Goal: Task Accomplishment & Management: Complete application form

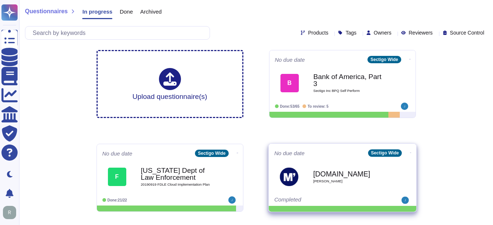
click at [348, 163] on div "Onetrust.com Moody's" at bounding box center [350, 176] width 74 height 30
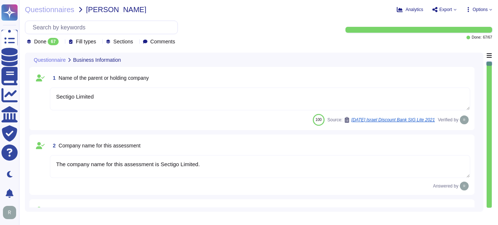
type textarea "Sectigo Limited"
type textarea "The company name for this assessment is Sectigo Limited."
type textarea "The company has been in business for more than 25 years."
type textarea "The company currently has over 500 employees."
type textarea "No, there are no material claims or judgments against the company."
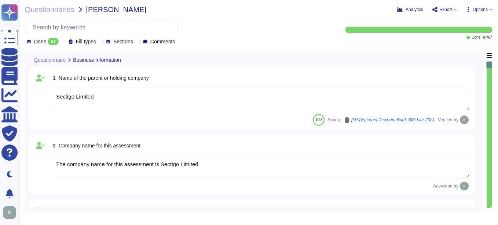
drag, startPoint x: 348, startPoint y: 163, endPoint x: 294, endPoint y: 26, distance: 147.2
click at [294, 26] on div "Done 67 Fill types Sections Comments" at bounding box center [178, 33] width 306 height 25
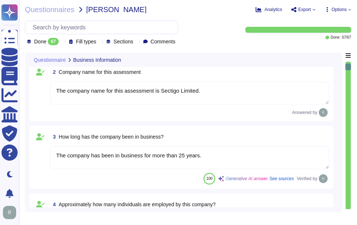
type textarea "Yes. Systems are located in Secaucus, New Jersey and Manchester, England."
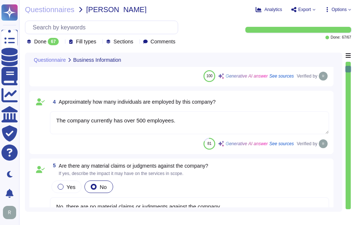
scroll to position [183, 0]
type textarea "Scoped Systems and Data are stored in the following locations: - [GEOGRAPHIC_DA…"
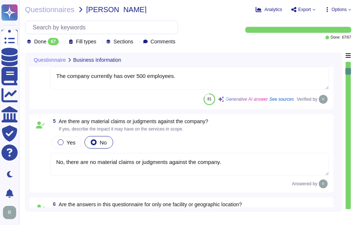
scroll to position [1, 0]
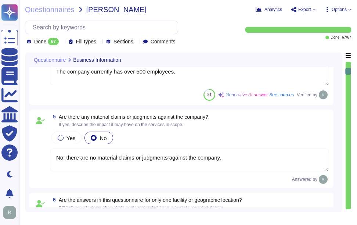
type textarea "Yes, the service being provided is a Software as a Service (SaaS). It involves …"
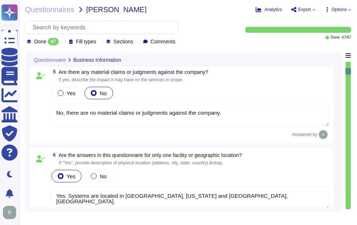
scroll to position [330, 0]
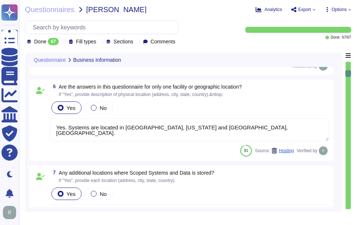
type textarea "Yes, we provide software applications as part of our service, which we develop …"
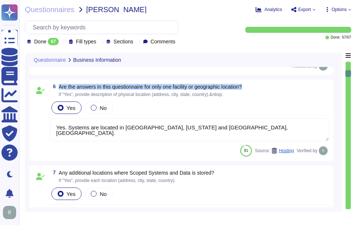
drag, startPoint x: 59, startPoint y: 86, endPoint x: 280, endPoint y: 88, distance: 220.5
click at [280, 88] on div "6 Are the answers in this questionnaire for only one facility or geographic loc…" at bounding box center [189, 90] width 279 height 13
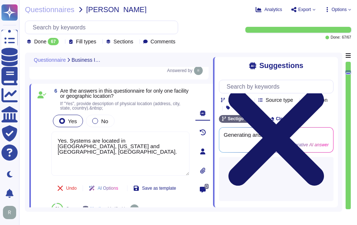
click at [324, 90] on icon at bounding box center [275, 137] width 95 height 95
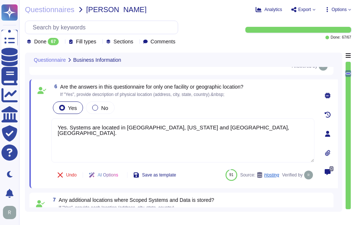
drag, startPoint x: 331, startPoint y: 65, endPoint x: 246, endPoint y: 19, distance: 96.4
click at [246, 19] on div "Questionnaires Moody's - Moody's Analytics Export Options Done 67 Fill types Se…" at bounding box center [188, 112] width 338 height 225
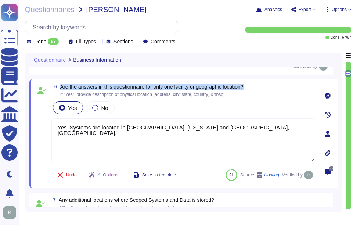
drag, startPoint x: 61, startPoint y: 86, endPoint x: 262, endPoint y: 84, distance: 200.7
click at [262, 84] on div "6 Are the answers in this questionnaire for only one facility or geographic loc…" at bounding box center [183, 133] width 308 height 109
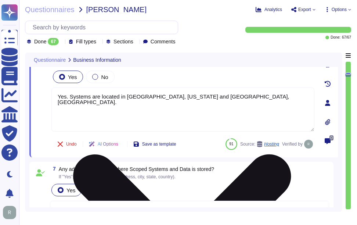
type textarea "Yes, we provide software applications as part of our service, which we develop …"
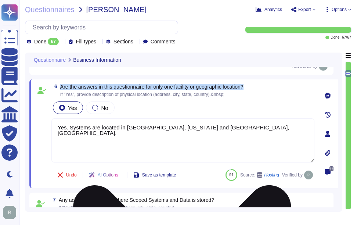
click at [138, 129] on textarea "Yes. Systems are located in Secaucus, New Jersey and Manchester, England." at bounding box center [182, 140] width 263 height 44
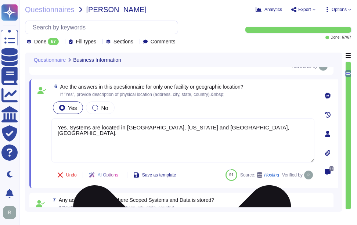
click at [138, 129] on textarea "Yes. Systems are located in Secaucus, New Jersey and Manchester, England." at bounding box center [182, 140] width 263 height 44
drag, startPoint x: 138, startPoint y: 129, endPoint x: 114, endPoint y: 133, distance: 24.5
click at [114, 133] on textarea "Yes. Systems are located in Secaucus, New Jersey and Manchester, England." at bounding box center [182, 140] width 263 height 44
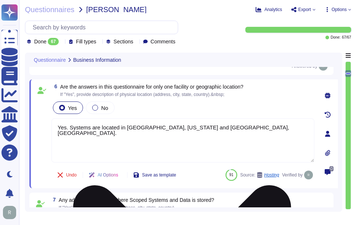
paste textarea "The answers in this questionnaire pertain to multiple facilities and geographic…"
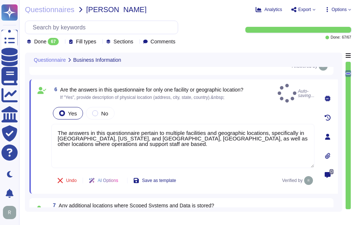
type textarea "The answers in this questionnaire pertain to multiple facilities and geographic…"
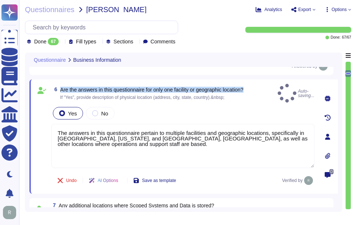
drag, startPoint x: 61, startPoint y: 87, endPoint x: 253, endPoint y: 89, distance: 192.6
click at [253, 89] on div "6 Are the answers in this questionnaire for only one facility or geographic loc…" at bounding box center [182, 93] width 263 height 19
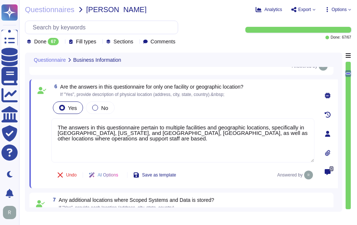
click at [179, 113] on div "Yes No" at bounding box center [182, 107] width 263 height 15
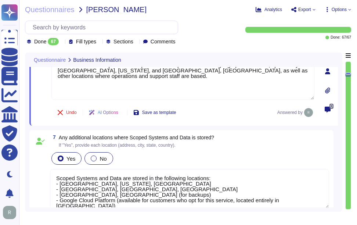
scroll to position [404, 0]
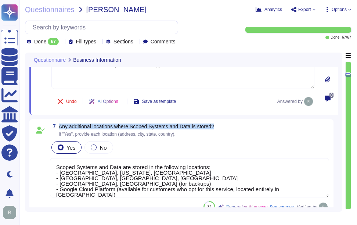
drag, startPoint x: 58, startPoint y: 128, endPoint x: 218, endPoint y: 124, distance: 159.3
click at [218, 124] on div "7 Any additional locations where Scoped Systems and Data is stored? If "Yes", p…" at bounding box center [181, 168] width 304 height 98
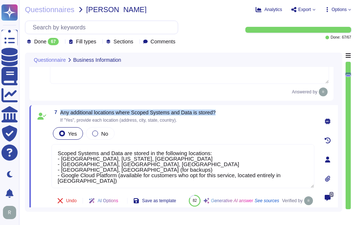
drag, startPoint x: 61, startPoint y: 115, endPoint x: 231, endPoint y: 116, distance: 169.5
click at [231, 116] on div "7 Any additional locations where Scoped Systems and Data is stored? If "Yes", p…" at bounding box center [182, 115] width 263 height 13
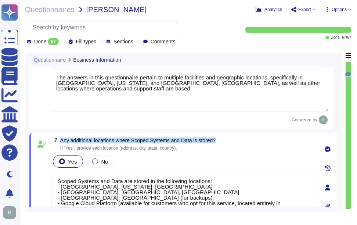
scroll to position [330, 0]
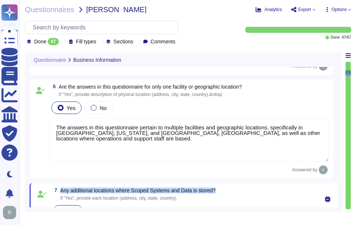
type textarea "The company has been in business for more than 25 years."
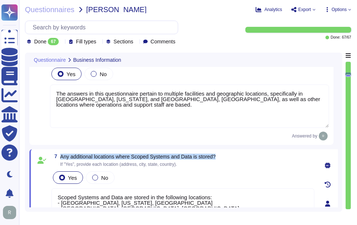
type textarea "Yes, we provide software applications as part of our service, which we develop …"
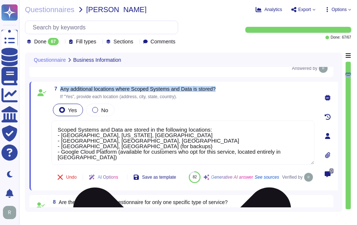
scroll to position [440, 0]
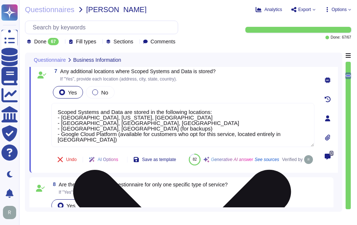
drag, startPoint x: 58, startPoint y: 114, endPoint x: 305, endPoint y: 138, distance: 247.7
click at [305, 138] on textarea "Scoped Systems and Data are stored in the following locations: - [GEOGRAPHIC_DA…" at bounding box center [182, 125] width 263 height 44
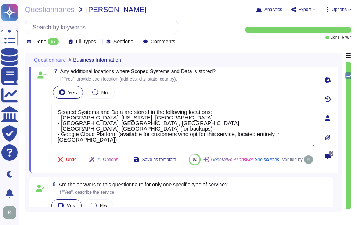
click at [256, 95] on div "Yes No" at bounding box center [182, 91] width 263 height 15
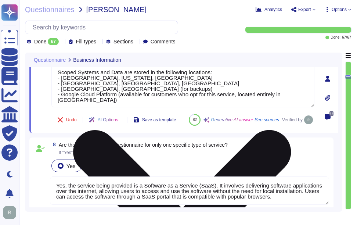
type textarea "The service hosting models provided are: 1. Software as a Service (SaaS) hosted…"
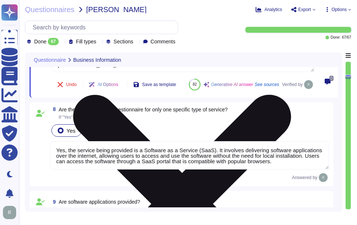
scroll to position [550, 0]
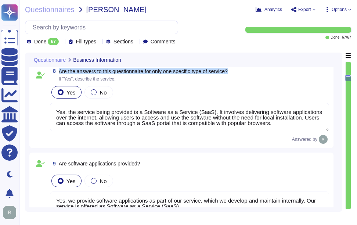
drag, startPoint x: 59, startPoint y: 90, endPoint x: 238, endPoint y: 90, distance: 179.4
click at [238, 81] on div "8 Are the answers to this questionnaire for only one specific type of service? …" at bounding box center [189, 74] width 279 height 13
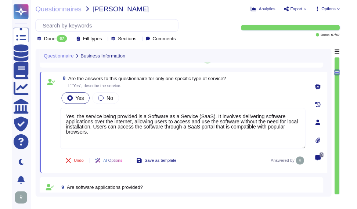
scroll to position [514, 0]
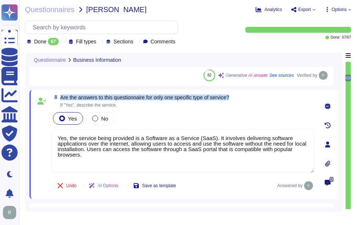
drag, startPoint x: 61, startPoint y: 97, endPoint x: 239, endPoint y: 98, distance: 177.9
click at [239, 98] on div "8 Are the answers to this questionnaire for only one specific type of service? …" at bounding box center [182, 100] width 263 height 13
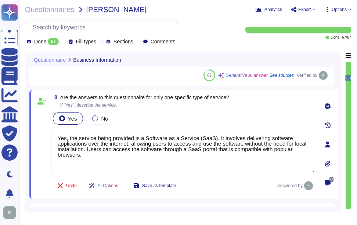
click at [189, 117] on div "Yes No" at bounding box center [182, 117] width 263 height 15
drag, startPoint x: 189, startPoint y: 117, endPoint x: 166, endPoint y: 115, distance: 22.8
click at [166, 115] on div "Yes No" at bounding box center [182, 117] width 263 height 15
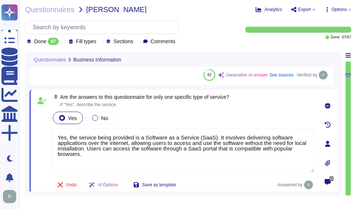
click at [144, 99] on span "Are the answers to this questionnaire for only one specific type of service?" at bounding box center [144, 97] width 169 height 6
drag, startPoint x: 144, startPoint y: 99, endPoint x: 316, endPoint y: 47, distance: 179.2
click at [316, 47] on div "Questionnaires Moody's - Moody's Analytics Export Options Done 67 Fill types Se…" at bounding box center [188, 104] width 338 height 209
drag, startPoint x: 316, startPoint y: 47, endPoint x: 261, endPoint y: 144, distance: 111.9
click at [261, 144] on textarea "Yes, the service being provided is a Software as a Service (SaaS). It involves …" at bounding box center [182, 151] width 263 height 44
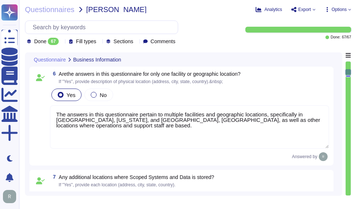
type textarea "The company has been in business for more than 25 years."
type textarea "The company currently has over 500 employees."
type textarea "No, there are no material claims or judgments against the company."
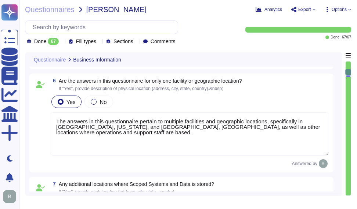
scroll to position [349, 0]
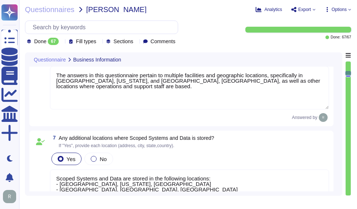
type textarea "Yes, we provide software applications as part of our service, which we develop …"
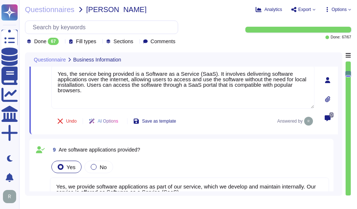
type textarea "The service hosting models provided are: 1. Software as a Service (SaaS) hosted…"
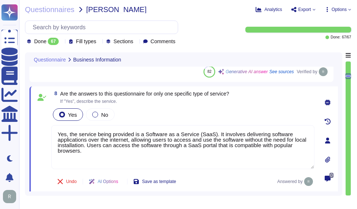
scroll to position [504, 0]
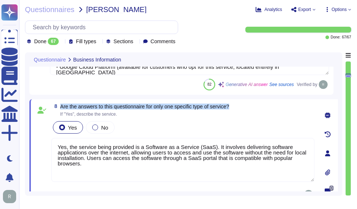
drag, startPoint x: 61, startPoint y: 107, endPoint x: 242, endPoint y: 108, distance: 181.2
click at [242, 108] on div "8 Are the answers to this questionnaire for only one specific type of service? …" at bounding box center [182, 110] width 263 height 13
click at [215, 109] on span "Are the answers to this questionnaire for only one specific type of service?" at bounding box center [144, 107] width 169 height 6
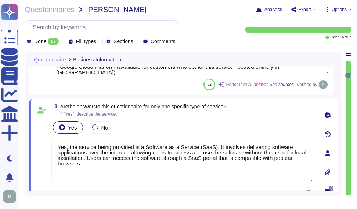
click at [62, 107] on msreadoutspan "Are" at bounding box center [64, 107] width 8 height 6
drag, startPoint x: 61, startPoint y: 108, endPoint x: 232, endPoint y: 108, distance: 171.3
click at [226, 108] on msreadoutspan "answers to this questionnaire for only one specific type of service?" at bounding box center [150, 107] width 151 height 6
drag, startPoint x: 61, startPoint y: 107, endPoint x: 227, endPoint y: 108, distance: 165.8
click at [226, 108] on msreadoutspan "answers to this questionnaire for only one specific type of service?" at bounding box center [150, 107] width 151 height 6
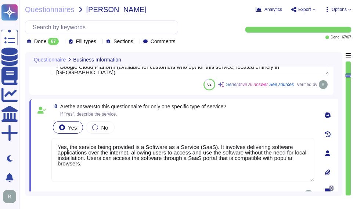
drag, startPoint x: 227, startPoint y: 108, endPoint x: 151, endPoint y: 103, distance: 75.7
click at [151, 103] on div "8 Are the answers to this questionnaire for only one specific type of service? …" at bounding box center [183, 153] width 308 height 109
drag, startPoint x: 151, startPoint y: 103, endPoint x: 72, endPoint y: 107, distance: 79.3
click at [72, 107] on span "Are the answers to this questionnaire for only one specific type of service?" at bounding box center [144, 107] width 169 height 6
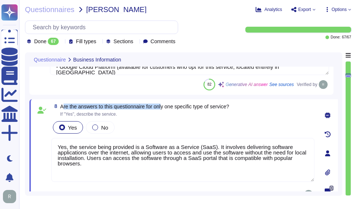
drag, startPoint x: 72, startPoint y: 107, endPoint x: 164, endPoint y: 105, distance: 92.5
click at [164, 105] on div "8 Are the answers to this questionnaire for only one specific type of service? …" at bounding box center [183, 153] width 308 height 109
drag, startPoint x: 60, startPoint y: 107, endPoint x: 258, endPoint y: 103, distance: 197.8
click at [258, 103] on div "8 Are the answers to this questionnaire for only one specific type of service? …" at bounding box center [183, 153] width 308 height 109
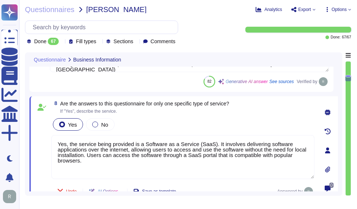
scroll to position [645, 0]
type textarea "The service provides two cloud hosting options: 1. Software as a Service (SaaS)…"
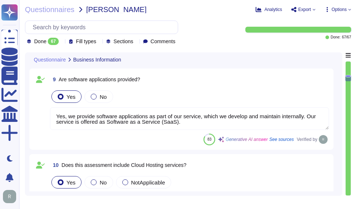
scroll to position [641, 0]
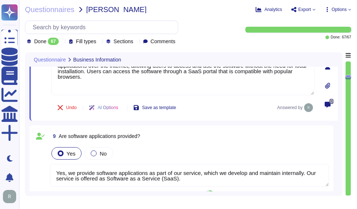
type textarea "The answers in this questionnaire pertain to multiple facilities and geographic…"
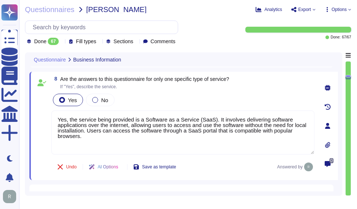
scroll to position [514, 0]
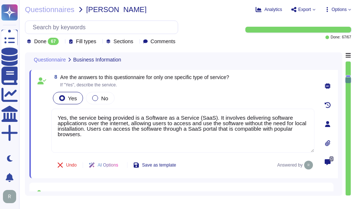
type textarea "The service provides two cloud hosting options: 1. Software as a Service (SaaS)…"
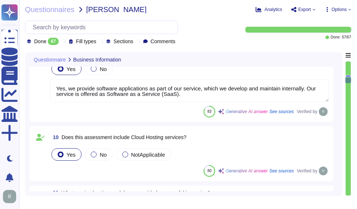
drag, startPoint x: 60, startPoint y: 80, endPoint x: 180, endPoint y: 78, distance: 120.0
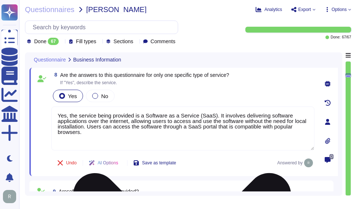
type textarea "The answers in this questionnaire pertain to multiple facilities and geographic…"
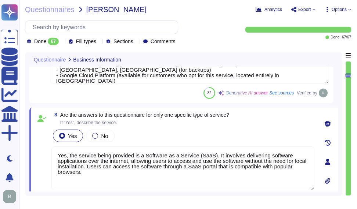
type textarea "No, there are no material claims or judgments against the company."
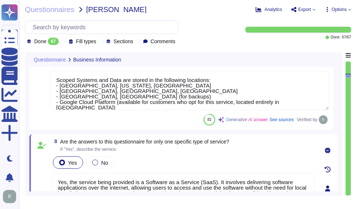
scroll to position [470, 0]
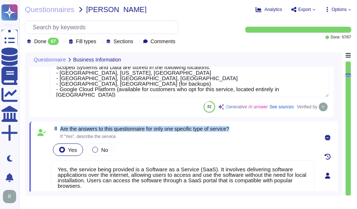
drag, startPoint x: 62, startPoint y: 128, endPoint x: 240, endPoint y: 123, distance: 178.4
click at [240, 123] on div "8 Are the answers to this questionnaire for only one specific type of service? …" at bounding box center [183, 176] width 308 height 109
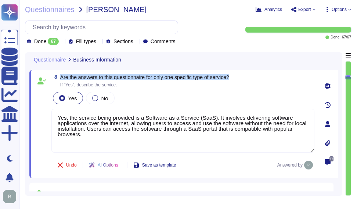
type textarea "The service hosting models provided are: 1. Software as a Service (SaaS) hosted…"
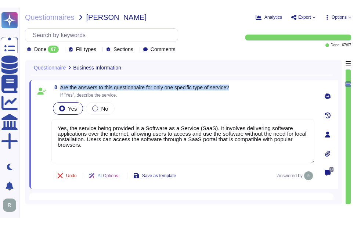
scroll to position [506, 0]
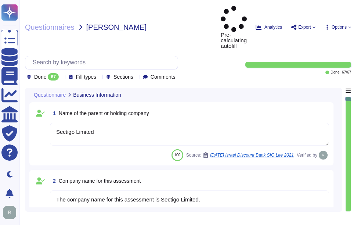
type textarea "Sectigo Limited"
type textarea "The company name for this assessment is Sectigo Limited."
type textarea "The company has been in business for more than 25 years."
type textarea "The company currently has over 500 employees."
type textarea "No, there are no material claims or judgments against the company."
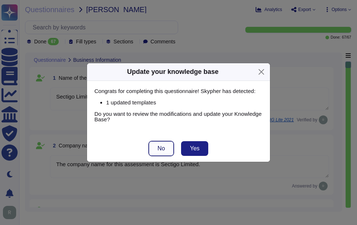
click at [161, 150] on span "No" at bounding box center [160, 148] width 7 height 6
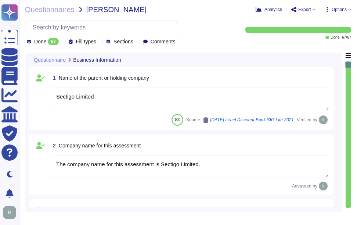
drag, startPoint x: 161, startPoint y: 150, endPoint x: 198, endPoint y: 9, distance: 146.5
click at [198, 9] on div "Questionnaires [PERSON_NAME]" at bounding box center [135, 9] width 221 height 7
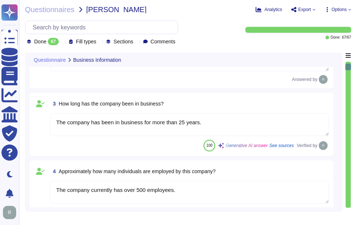
type textarea "The answers in this questionnaire pertain to multiple facilities and geographic…"
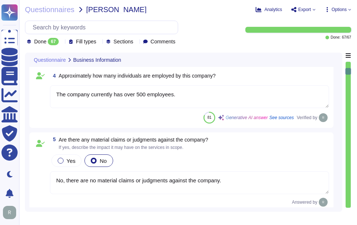
type textarea "Scoped Systems and Data are stored in the following locations: - [GEOGRAPHIC_DA…"
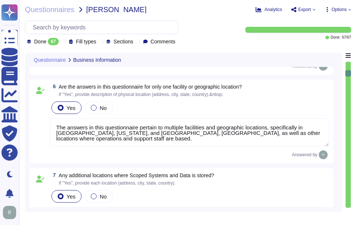
type textarea "Yes, the service being provided is a Software as a Service (SaaS). It involves …"
type textarea "Yes, we provide software applications as part of our service, which we develop …"
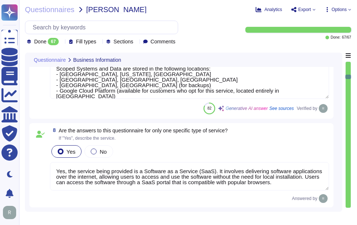
type textarea "The service hosting models provided are: 1. Software as a Service (SaaS) hosted…"
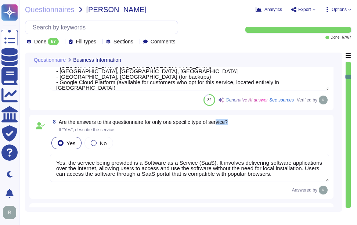
drag, startPoint x: 225, startPoint y: 120, endPoint x: 236, endPoint y: 120, distance: 11.7
click at [236, 120] on div "8 Are the answers to this questionnaire for only one specific type of service? …" at bounding box center [181, 156] width 304 height 84
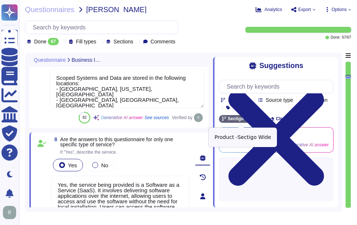
drag, startPoint x: 236, startPoint y: 120, endPoint x: 221, endPoint y: 30, distance: 91.9
click at [221, 30] on div "Done 67 Fill types Sections Comments" at bounding box center [130, 33] width 211 height 25
drag, startPoint x: 221, startPoint y: 30, endPoint x: 195, endPoint y: 3, distance: 37.1
click at [195, 3] on div "Questionnaires [PERSON_NAME] Analytics Export Options Done 67 Fill types Sectio…" at bounding box center [188, 112] width 338 height 225
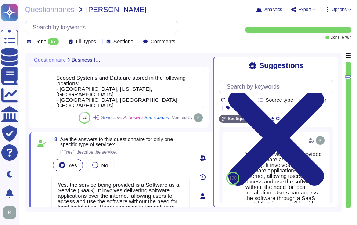
drag, startPoint x: 349, startPoint y: 68, endPoint x: 331, endPoint y: 67, distance: 17.3
click at [331, 67] on icon at bounding box center [276, 137] width 114 height 153
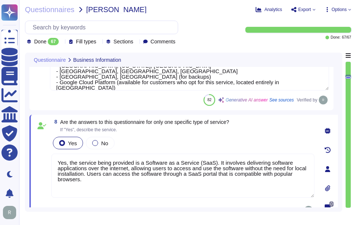
type textarea "The service hosting models provided are: 1. Software as a Service (SaaS) hosted…"
drag, startPoint x: 331, startPoint y: 67, endPoint x: 61, endPoint y: 124, distance: 276.8
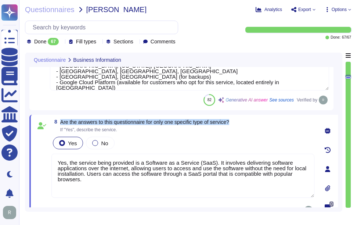
drag, startPoint x: 61, startPoint y: 124, endPoint x: 238, endPoint y: 121, distance: 177.2
click at [238, 121] on div "8 Are the answers to this questionnaire for only one specific type of service? …" at bounding box center [183, 168] width 308 height 109
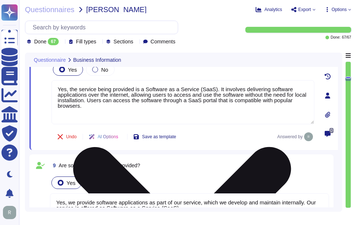
scroll to position [587, 0]
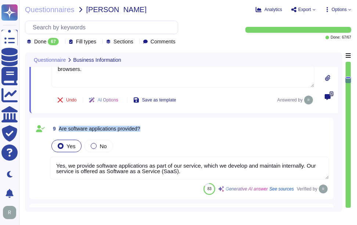
drag, startPoint x: 80, startPoint y: 130, endPoint x: 156, endPoint y: 131, distance: 76.0
click at [156, 131] on div "9 Are software applications provided?" at bounding box center [189, 128] width 279 height 13
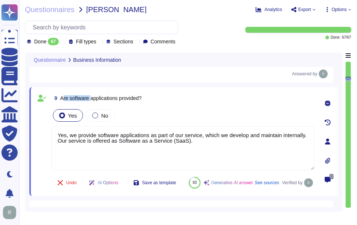
drag, startPoint x: 66, startPoint y: 98, endPoint x: 159, endPoint y: 98, distance: 92.5
click at [128, 98] on span "Are software applications provided?" at bounding box center [100, 98] width 81 height 6
click at [159, 98] on div "9 Are software applications provided?" at bounding box center [182, 97] width 263 height 13
drag, startPoint x: 61, startPoint y: 99, endPoint x: 151, endPoint y: 98, distance: 90.6
click at [151, 98] on div "9 Are software applications provided?" at bounding box center [182, 97] width 263 height 13
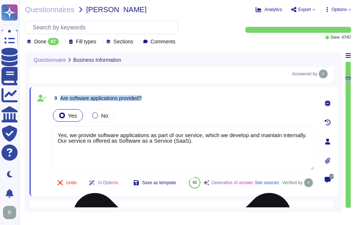
drag, startPoint x: 151, startPoint y: 98, endPoint x: 195, endPoint y: 143, distance: 63.1
click at [195, 143] on textarea "Yes, we provide software applications as part of our service, which we develop …" at bounding box center [182, 148] width 263 height 44
click at [190, 144] on textarea "Yes, we provide software applications as part of our service, which we develop …" at bounding box center [182, 148] width 263 height 44
drag, startPoint x: 190, startPoint y: 144, endPoint x: 143, endPoint y: 138, distance: 46.9
click at [143, 138] on textarea "Yes, we provide software applications as part of our service, which we develop …" at bounding box center [182, 148] width 263 height 44
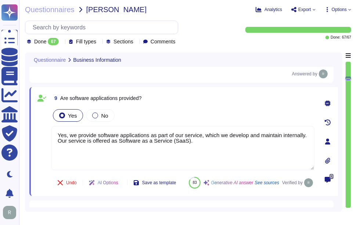
click at [177, 104] on div "9 Are software applications provided?" at bounding box center [182, 97] width 263 height 13
drag, startPoint x: 177, startPoint y: 104, endPoint x: 153, endPoint y: 108, distance: 24.1
click at [153, 108] on div "9 Are software applications provided? Yes No Yes, we provide software applicati…" at bounding box center [174, 141] width 279 height 100
drag, startPoint x: 153, startPoint y: 108, endPoint x: 109, endPoint y: 76, distance: 54.9
click at [109, 76] on div "Answered by" at bounding box center [189, 73] width 279 height 9
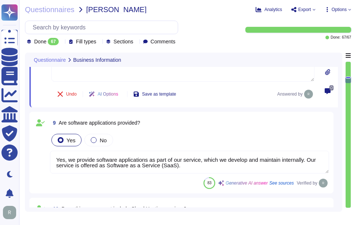
drag, startPoint x: 109, startPoint y: 76, endPoint x: 60, endPoint y: 122, distance: 67.7
click at [60, 122] on span "Are software applications provided?" at bounding box center [99, 123] width 81 height 6
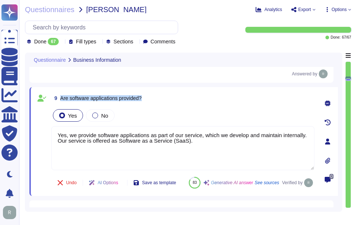
drag, startPoint x: 61, startPoint y: 98, endPoint x: 168, endPoint y: 98, distance: 107.1
click at [168, 98] on div "9 Are software applications provided?" at bounding box center [182, 97] width 263 height 13
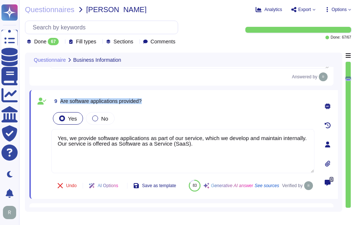
type textarea "The answers in this questionnaire pertain to multiple facilities and geographic…"
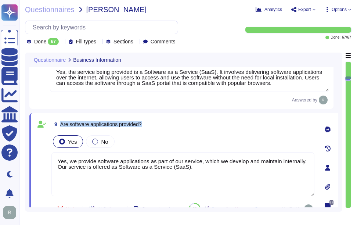
scroll to position [581, 0]
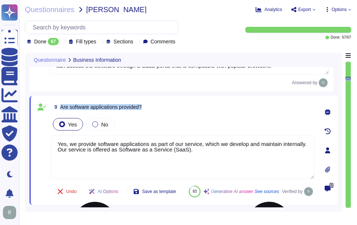
click at [169, 157] on textarea "Yes, we provide software applications as part of our service, which we develop …" at bounding box center [182, 157] width 263 height 44
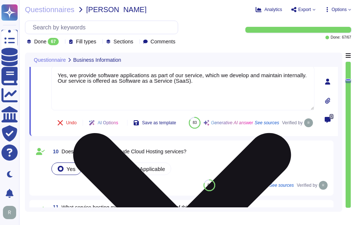
type textarea "The service provides two cloud hosting options: 1. Software as a Service (SaaS)…"
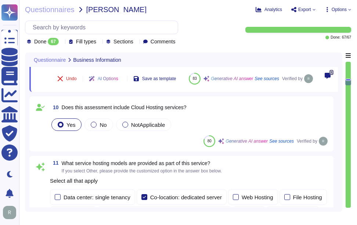
scroll to position [691, 0]
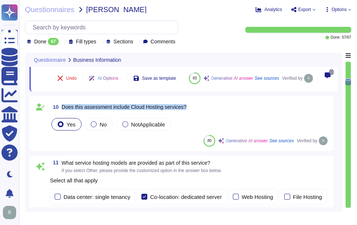
drag, startPoint x: 62, startPoint y: 125, endPoint x: 195, endPoint y: 128, distance: 133.2
click at [195, 113] on div "10 Does this assessment include Cloud Hosting services?" at bounding box center [189, 106] width 279 height 13
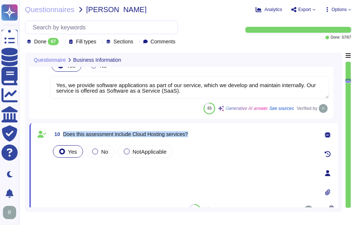
scroll to position [655, 0]
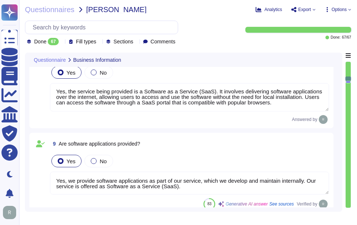
type textarea "The answers in this questionnaire pertain to multiple facilities and geographic…"
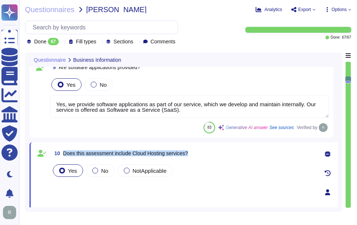
type textarea "The service provides two cloud hosting options: 1. Software as a Service (SaaS)…"
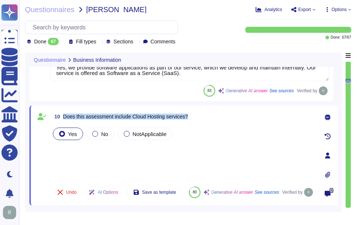
click at [81, 117] on span "Does this assessment include Cloud Hosting services?" at bounding box center [125, 116] width 125 height 6
drag, startPoint x: 81, startPoint y: 117, endPoint x: 63, endPoint y: 116, distance: 18.0
click at [63, 116] on span "Does this assessment include Cloud Hosting services?" at bounding box center [125, 116] width 125 height 6
drag, startPoint x: 63, startPoint y: 116, endPoint x: 55, endPoint y: 105, distance: 13.9
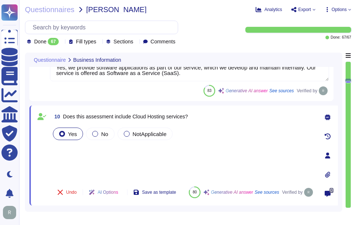
drag, startPoint x: 55, startPoint y: 105, endPoint x: 219, endPoint y: 114, distance: 164.7
click at [219, 114] on div "10 Does this assessment include Cloud Hosting services?" at bounding box center [182, 116] width 263 height 13
drag, startPoint x: 219, startPoint y: 114, endPoint x: 65, endPoint y: 117, distance: 154.5
click at [65, 117] on span "Does this assessment include Cloud Hosting services?" at bounding box center [125, 116] width 125 height 6
drag, startPoint x: 63, startPoint y: 117, endPoint x: 220, endPoint y: 117, distance: 156.3
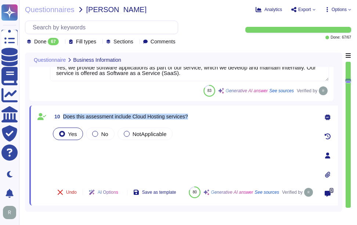
click at [220, 117] on div "10 Does this assessment include Cloud Hosting services?" at bounding box center [182, 116] width 263 height 13
click at [84, 151] on div "Yes No NotApplicable" at bounding box center [182, 153] width 263 height 54
click at [68, 150] on div "Yes No NotApplicable" at bounding box center [182, 153] width 263 height 54
click at [70, 157] on div "Yes No NotApplicable" at bounding box center [182, 153] width 263 height 54
drag, startPoint x: 70, startPoint y: 157, endPoint x: 245, endPoint y: 117, distance: 179.0
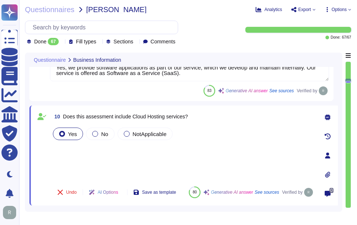
click at [245, 117] on div "10 Does this assessment include Cloud Hosting services?" at bounding box center [182, 116] width 263 height 13
drag, startPoint x: 245, startPoint y: 117, endPoint x: 122, endPoint y: 151, distance: 127.0
click at [122, 151] on div "Yes No NotApplicable" at bounding box center [182, 153] width 263 height 54
drag, startPoint x: 122, startPoint y: 151, endPoint x: 103, endPoint y: 153, distance: 18.9
click at [103, 153] on div "Yes No NotApplicable" at bounding box center [182, 153] width 263 height 54
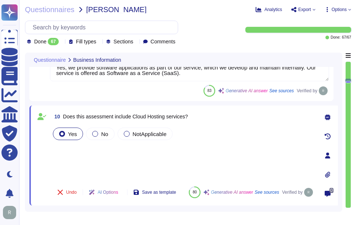
click at [337, 39] on span "Done:" at bounding box center [335, 38] width 10 height 4
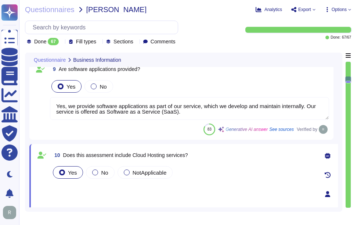
scroll to position [618, 0]
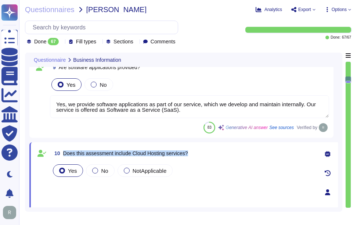
drag, startPoint x: 63, startPoint y: 155, endPoint x: 231, endPoint y: 146, distance: 168.3
click at [231, 146] on div "10 Does this assessment include Cloud Hosting services? Yes No NotApplicable Un…" at bounding box center [183, 192] width 308 height 100
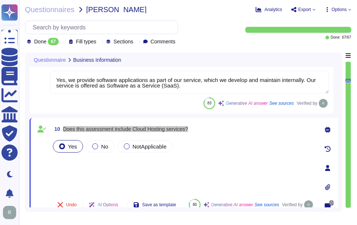
scroll to position [655, 0]
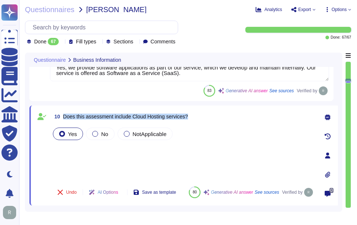
click at [81, 119] on span "Does this assessment include Cloud Hosting services?" at bounding box center [125, 116] width 125 height 6
drag, startPoint x: 63, startPoint y: 117, endPoint x: 240, endPoint y: 108, distance: 177.1
click at [240, 108] on div "10 Does this assessment include Cloud Hosting services? Yes No NotApplicable Un…" at bounding box center [183, 155] width 308 height 100
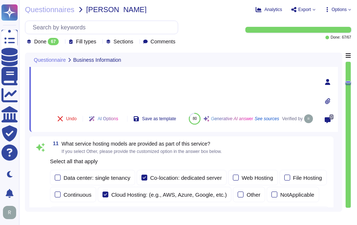
click at [73, 79] on div "Yes No NotApplicable" at bounding box center [182, 79] width 263 height 54
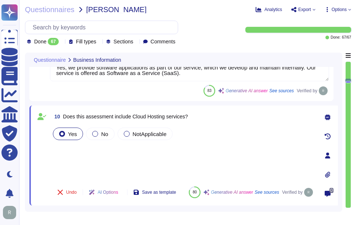
click at [76, 152] on div "Yes No NotApplicable" at bounding box center [182, 153] width 263 height 54
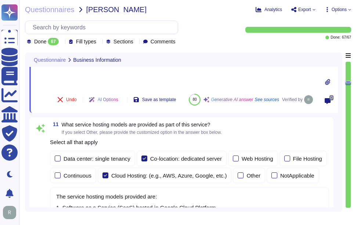
scroll to position [765, 0]
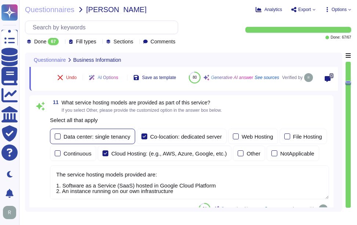
type textarea "1. Software as a Service (SaaS) hosted in Google Cloud Platform 2. An instance …"
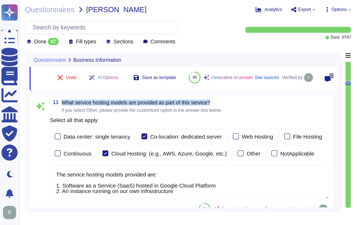
drag, startPoint x: 63, startPoint y: 103, endPoint x: 233, endPoint y: 96, distance: 170.0
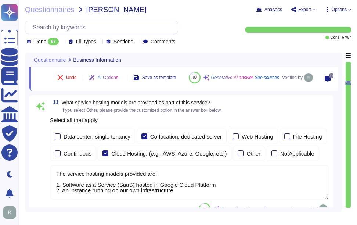
click at [180, 185] on textarea "The service hosting models provided are: 1. Software as a Service (SaaS) hosted…" at bounding box center [189, 182] width 279 height 34
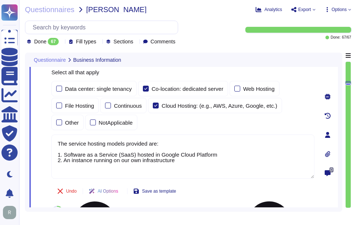
scroll to position [0, 0]
click at [176, 162] on textarea "The service hosting models provided are: 1. Software as a Service (SaaS) hosted…" at bounding box center [182, 156] width 263 height 44
paste textarea ". 2. An instance running on our own infrastructure."
type textarea "The service hosting models provided are: 1. Software as a Service (SaaS) hosted…"
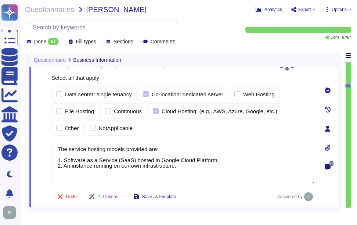
click at [178, 121] on div "Data center: single tenancy Co-location: dedicated server Web Hosting File Host…" at bounding box center [182, 110] width 263 height 49
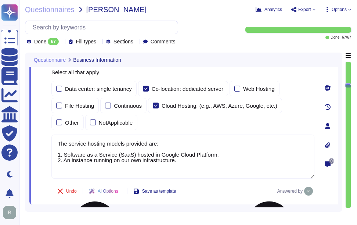
drag, startPoint x: 180, startPoint y: 158, endPoint x: 58, endPoint y: 155, distance: 122.2
click at [58, 155] on textarea "The service hosting models provided are: 1. Software as a Service (SaaS) hosted…" at bounding box center [182, 156] width 263 height 44
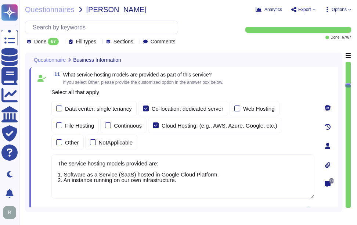
scroll to position [722, 0]
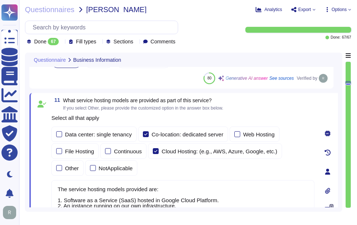
type textarea "Yes, the service being provided is a Software as a Service (SaaS). It involves …"
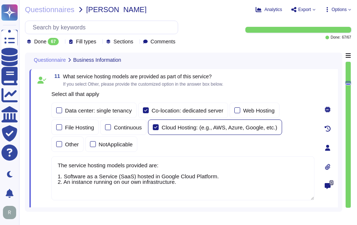
scroll to position [759, 0]
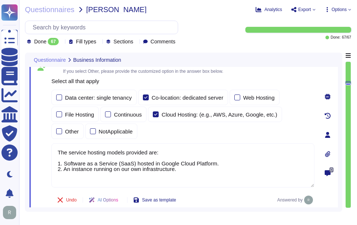
click at [226, 133] on div "Data center: single tenancy Co-location: dedicated server Web Hosting File Host…" at bounding box center [182, 114] width 263 height 49
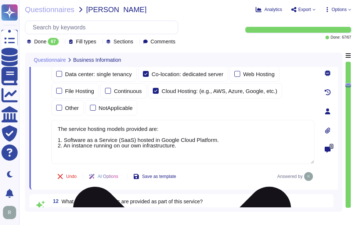
type textarea "Yes, our company requires approval from the Chief Compliance Officer prior to s…"
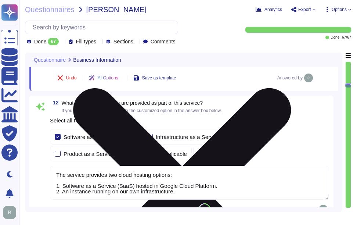
scroll to position [905, 0]
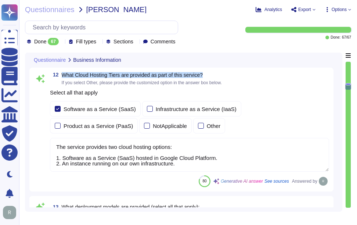
drag, startPoint x: 62, startPoint y: 74, endPoint x: 217, endPoint y: 70, distance: 154.9
click at [217, 70] on div "12 What Cloud Hosting Tiers are provided as part of this service? If you select…" at bounding box center [181, 130] width 304 height 124
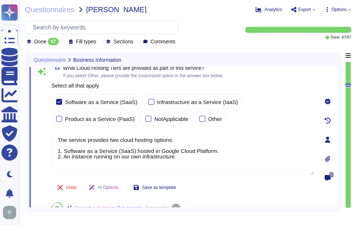
scroll to position [869, 0]
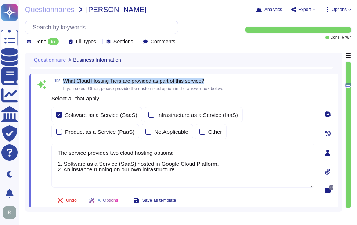
drag, startPoint x: 63, startPoint y: 81, endPoint x: 221, endPoint y: 73, distance: 158.0
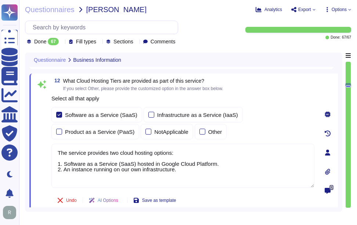
click at [199, 169] on textarea "The service provides two cloud hosting options: 1. Software as a Service (SaaS)…" at bounding box center [182, 165] width 263 height 44
drag, startPoint x: 181, startPoint y: 172, endPoint x: 52, endPoint y: 150, distance: 131.3
click at [52, 150] on textarea "The service provides two cloud hosting options: 1. Software as a Service (SaaS)…" at bounding box center [182, 165] width 263 height 44
paste textarea
type textarea "The service provides two cloud hosting options: 1. Software as a Service (SaaS)…"
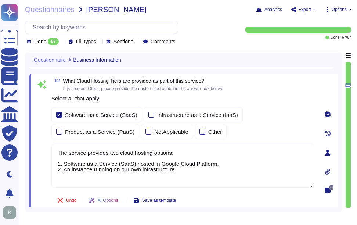
click at [248, 124] on div "Software as a Service (SaaS) Infrastructure as a Service (IaaS) Product as a Se…" at bounding box center [182, 123] width 263 height 32
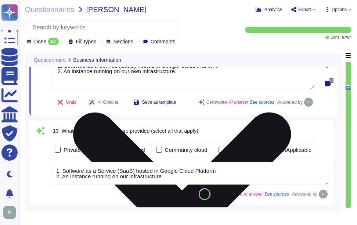
scroll to position [979, 0]
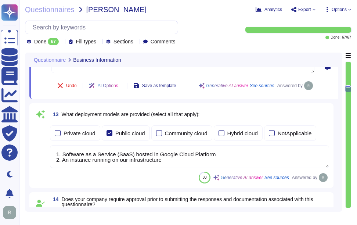
type textarea "Yes. We have a SOC 2 Type 2 report available."
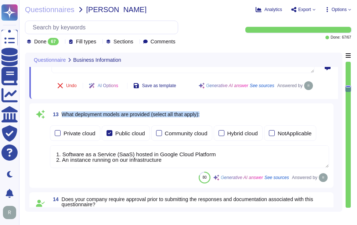
drag, startPoint x: 62, startPoint y: 114, endPoint x: 209, endPoint y: 113, distance: 147.1
click at [209, 113] on div "13 What deployment models are provided (select all that apply):" at bounding box center [189, 114] width 279 height 13
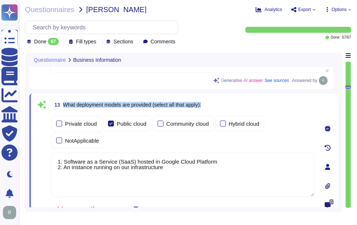
drag, startPoint x: 63, startPoint y: 108, endPoint x: 229, endPoint y: 106, distance: 166.2
click at [229, 106] on div "13 What deployment models are provided (select all that apply):" at bounding box center [182, 104] width 263 height 13
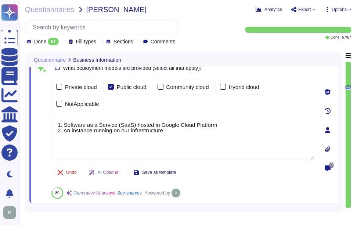
drag, startPoint x: 179, startPoint y: 134, endPoint x: 48, endPoint y: 124, distance: 131.7
click at [48, 124] on div "13 What deployment models are provided (select all that apply): Private cloud P…" at bounding box center [174, 129] width 279 height 137
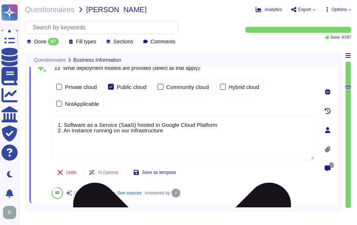
paste textarea "The provided deployment models are: 1. Software as a Service (SaaS) hosted in G…"
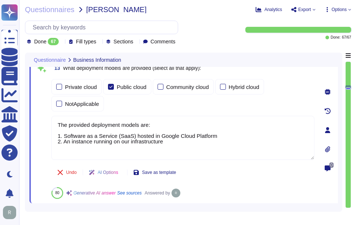
click at [196, 106] on div "Private cloud Public cloud Community cloud Hybrid cloud NotApplicable" at bounding box center [182, 95] width 263 height 32
type textarea "The provided deployment models are: 1. Software as a Service (SaaS) hosted in G…"
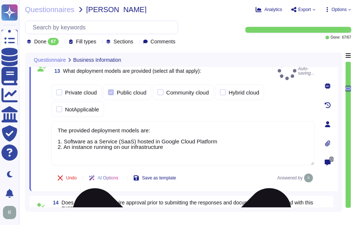
type textarea "Yes. We have a SOC 2 Type 2 report available."
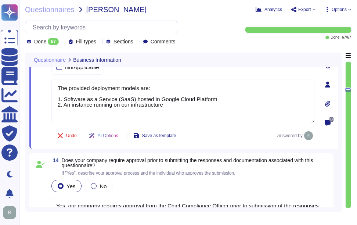
scroll to position [1089, 0]
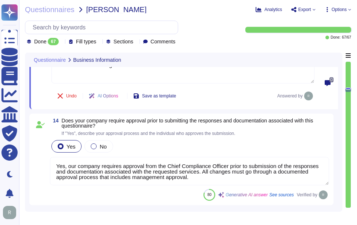
type textarea "Yes, the most recent penetration test was completed on [DATE], and we conduct a…"
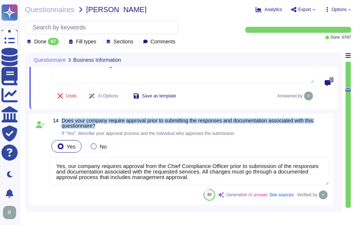
drag, startPoint x: 63, startPoint y: 121, endPoint x: 114, endPoint y: 125, distance: 51.5
click at [114, 125] on span "Does your company require approval prior to submitting the responses and docume…" at bounding box center [195, 123] width 267 height 10
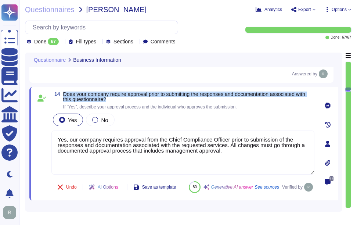
drag, startPoint x: 64, startPoint y: 96, endPoint x: 119, endPoint y: 102, distance: 55.0
click at [119, 102] on span "Does your company require approval prior to submitting the responses and docume…" at bounding box center [188, 96] width 251 height 10
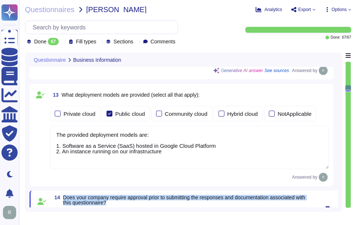
type textarea "The service hosting models provided are: 1. Software as a Service (SaaS) hosted…"
type textarea "Yes. We have a SOC 2 Type 2 report available."
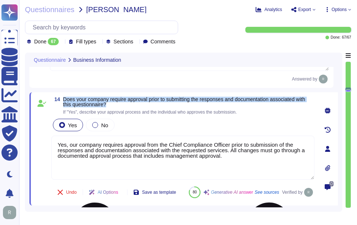
scroll to position [1078, 0]
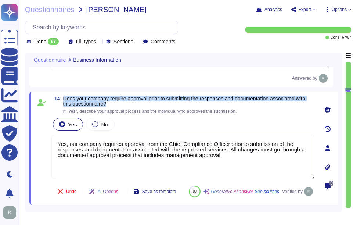
click at [96, 98] on div "14 Does your company require approval prior to submitting the responses and doc…" at bounding box center [183, 147] width 308 height 113
drag, startPoint x: 62, startPoint y: 100, endPoint x: 117, endPoint y: 106, distance: 55.0
click at [117, 106] on span "14 Does your company require approval prior to submitting the responses and doc…" at bounding box center [182, 105] width 263 height 18
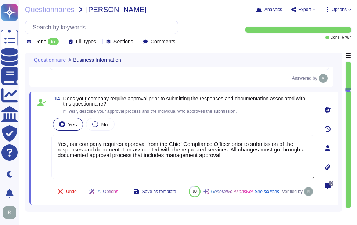
drag, startPoint x: 227, startPoint y: 158, endPoint x: 33, endPoint y: 141, distance: 194.8
click at [33, 141] on div "14 Does your company require approval prior to submitting the responses and doc…" at bounding box center [183, 147] width 308 height 113
paste textarea "the"
type textarea "Yes, our company requires approval from the Chief Compliance Officer prior to t…"
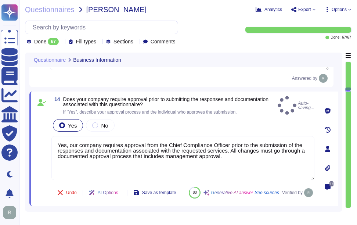
click at [181, 128] on div "Yes No" at bounding box center [182, 124] width 263 height 15
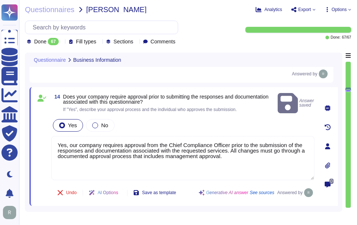
type textarea "Yes, the most recent penetration test was completed on [DATE], and we conduct a…"
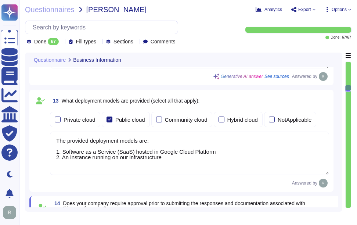
type textarea "The service hosting models provided are: 1. Software as a Service (SaaS) hosted…"
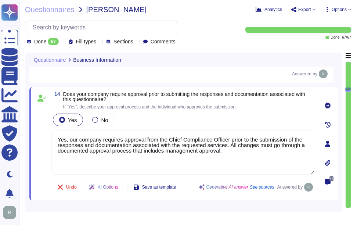
type textarea "Yes, the most recent penetration test was completed on [DATE], and we conduct a…"
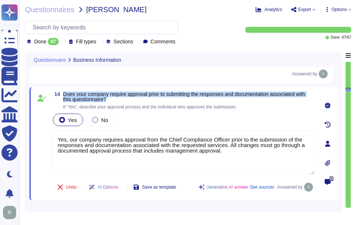
drag, startPoint x: 64, startPoint y: 96, endPoint x: 112, endPoint y: 100, distance: 47.9
click at [112, 100] on span "Does your company require approval prior to submitting the responses and docume…" at bounding box center [188, 96] width 251 height 10
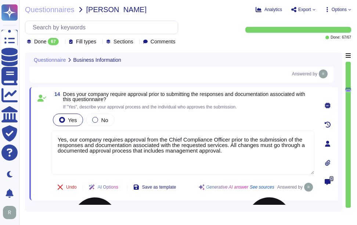
drag, startPoint x: 228, startPoint y: 148, endPoint x: 238, endPoint y: 156, distance: 12.8
click at [238, 156] on textarea "Yes, our company requires approval from the Chief Compliance Officer prior to t…" at bounding box center [182, 152] width 263 height 44
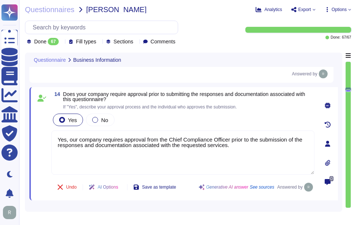
type textarea "Yes, our company requires approval from the Chief Compliance Officer prior to t…"
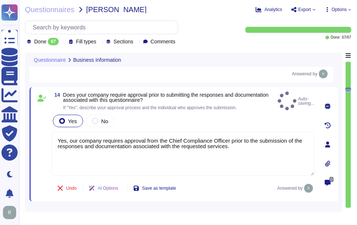
click at [233, 128] on div "Yes No" at bounding box center [182, 120] width 263 height 15
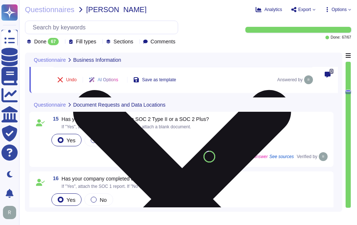
scroll to position [1188, 0]
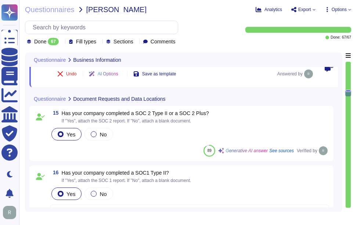
type textarea "Yes, our organization is ISO 27001 certified and holds a valid ISO/IEC 27001 ce…"
drag, startPoint x: 63, startPoint y: 115, endPoint x: 210, endPoint y: 110, distance: 147.2
click at [210, 110] on div "15 Has your company completed a SOC 2 Type II or a SOC 2 Plus? If "Yes", attach…" at bounding box center [181, 133] width 304 height 55
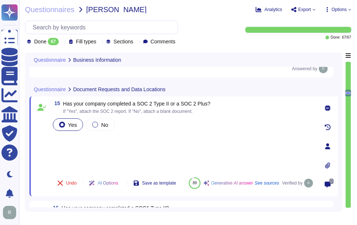
click at [67, 143] on div "Yes No" at bounding box center [182, 144] width 263 height 54
click at [87, 143] on div "Yes No" at bounding box center [182, 144] width 263 height 54
click at [325, 166] on icon at bounding box center [327, 165] width 6 height 6
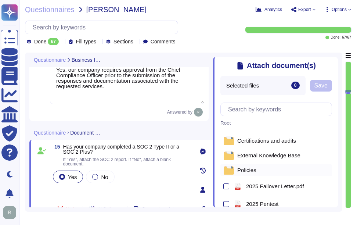
click at [250, 172] on span "Policies" at bounding box center [246, 170] width 19 height 6
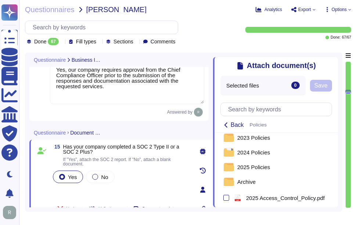
scroll to position [0, 0]
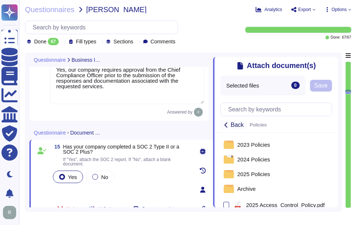
click at [237, 127] on span "Back" at bounding box center [236, 125] width 13 height 6
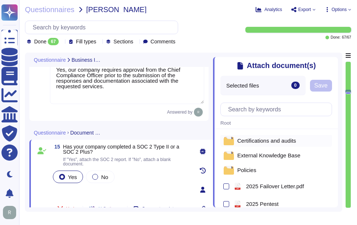
click at [275, 143] on span "Certifications and audits" at bounding box center [266, 141] width 59 height 6
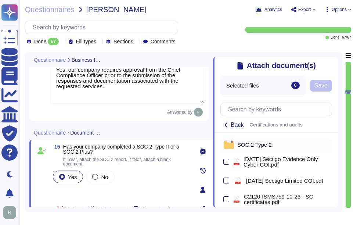
click at [263, 147] on span "SOC 2 Type 2" at bounding box center [254, 145] width 34 height 6
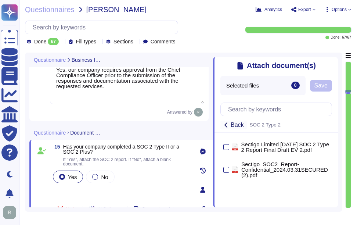
click at [239, 127] on span "Back" at bounding box center [236, 125] width 13 height 6
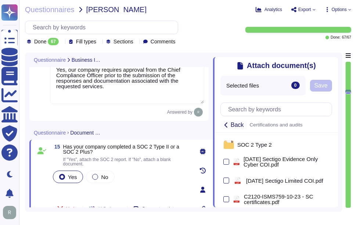
click at [233, 127] on span "Back" at bounding box center [236, 125] width 13 height 6
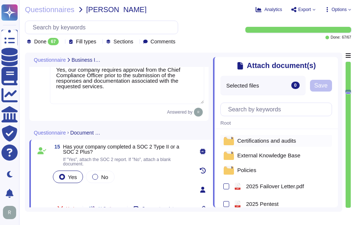
click at [272, 142] on span "Certifications and audits" at bounding box center [266, 141] width 59 height 6
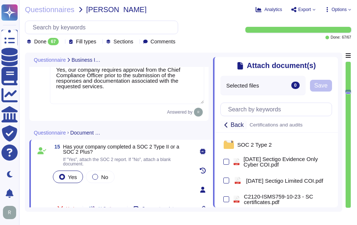
click at [234, 125] on span "Back" at bounding box center [236, 125] width 13 height 6
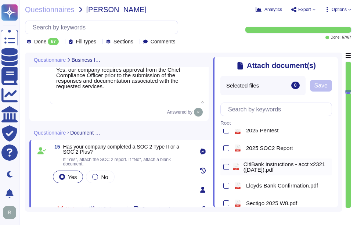
scroll to position [65, 0]
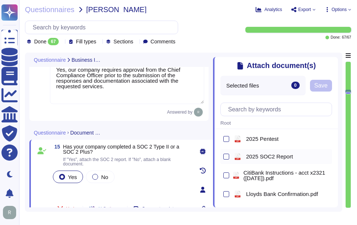
click at [275, 156] on span "2025 SOC2 Report" at bounding box center [269, 156] width 47 height 6
click at [325, 84] on span "Save" at bounding box center [320, 86] width 13 height 6
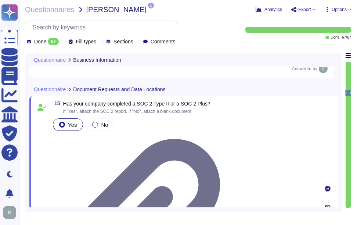
click at [84, 132] on div "Yes No" at bounding box center [182, 124] width 263 height 15
click at [73, 132] on div "Yes No" at bounding box center [182, 124] width 263 height 15
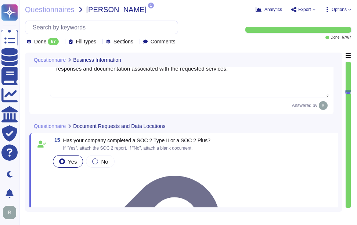
scroll to position [1188, 0]
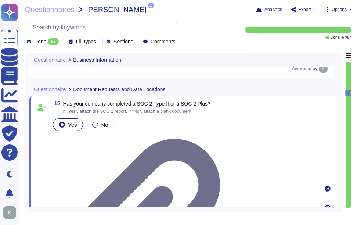
click at [66, 132] on div "Yes No" at bounding box center [182, 124] width 263 height 15
click at [180, 132] on div "Yes No" at bounding box center [182, 124] width 263 height 15
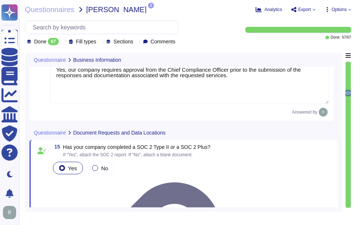
scroll to position [1067, 0]
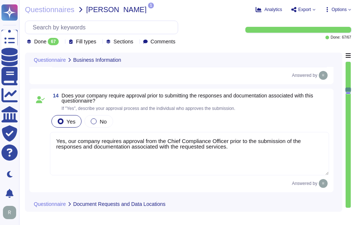
type textarea "The service provides two cloud hosting options: 1. Software as a Service (SaaS)…"
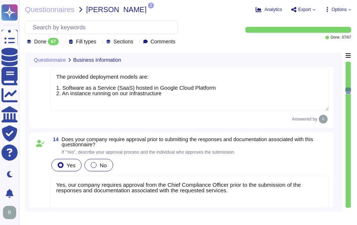
type textarea "The service hosting models provided are: 1. Software as a Service (SaaS) hosted…"
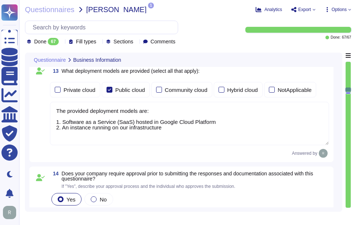
type textarea "Yes. We have a SOC 2 Type 2 report available."
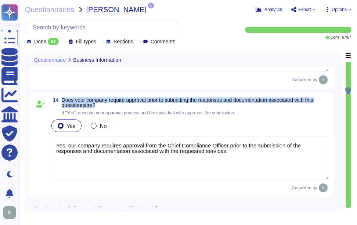
drag, startPoint x: 62, startPoint y: 99, endPoint x: 103, endPoint y: 106, distance: 41.3
click at [103, 106] on span "Does your company require approval prior to submitting the responses and docume…" at bounding box center [195, 102] width 267 height 10
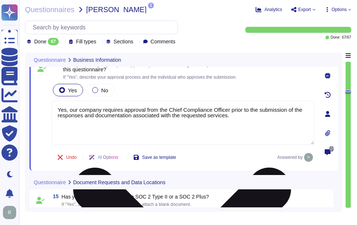
type textarea "Yes, the most recent penetration test was completed on [DATE], and we conduct a…"
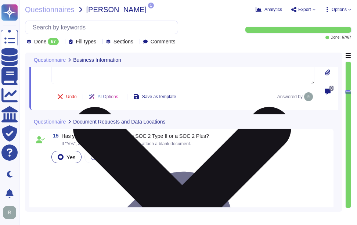
scroll to position [1177, 0]
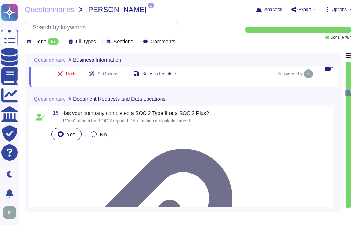
type textarea "Yes, our organization is ISO 27001 certified and holds a valid ISO/IEC 27001 ce…"
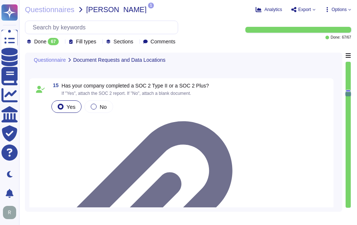
scroll to position [1214, 0]
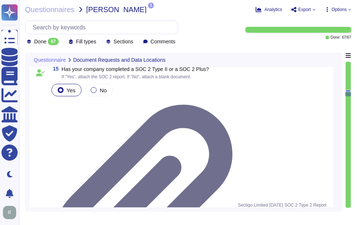
drag, startPoint x: 62, startPoint y: 138, endPoint x: 172, endPoint y: 134, distance: 109.8
drag, startPoint x: 64, startPoint y: 138, endPoint x: 185, endPoint y: 135, distance: 121.5
drag, startPoint x: 69, startPoint y: 179, endPoint x: 159, endPoint y: 180, distance: 89.9
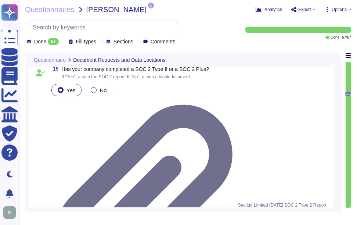
drag, startPoint x: 69, startPoint y: 179, endPoint x: 192, endPoint y: 182, distance: 122.9
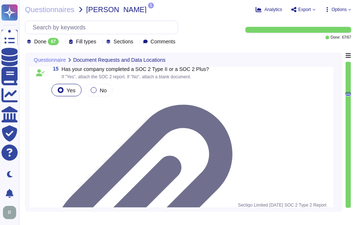
drag, startPoint x: 189, startPoint y: 180, endPoint x: 39, endPoint y: 182, distance: 149.3
paste textarea ", we have a SOC 2 Type 2 report available. Access to the report can be obtained…"
drag, startPoint x: 167, startPoint y: 179, endPoint x: 404, endPoint y: 176, distance: 236.3
click at [356, 176] on html "Questionnaires Knowledge Base Documents Analytics CAIQ / SIG Trust Center Help …" at bounding box center [178, 112] width 357 height 225
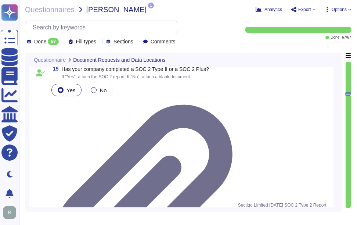
type textarea "Yes, we have a SOC 2 Type 2 report available."
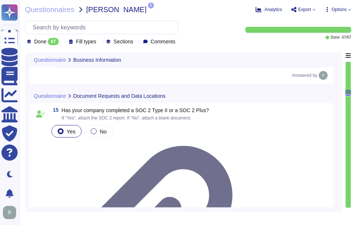
type textarea "The provided deployment models are: 1. Software as a Service (SaaS) hosted in G…"
type textarea "Yes, our company requires approval from the Chief Compliance Officer prior to t…"
